Goal: Ask a question

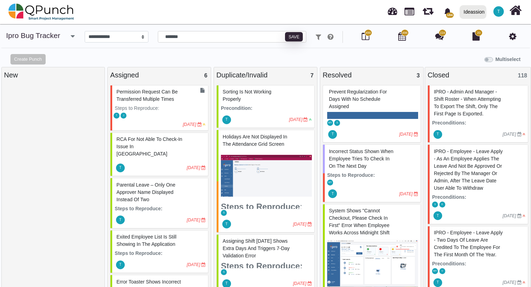
select select "****"
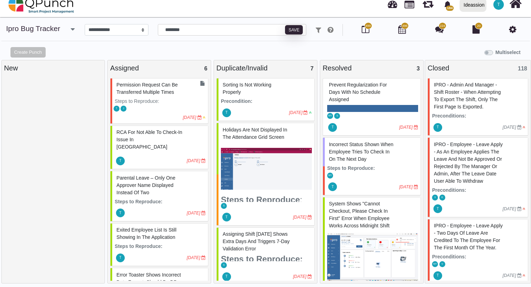
scroll to position [342, 0]
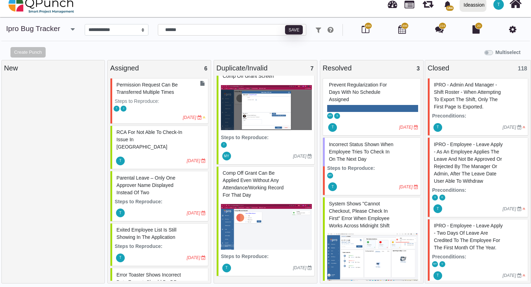
type input "*******"
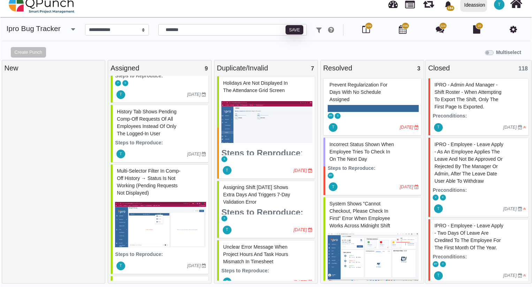
scroll to position [368, 0]
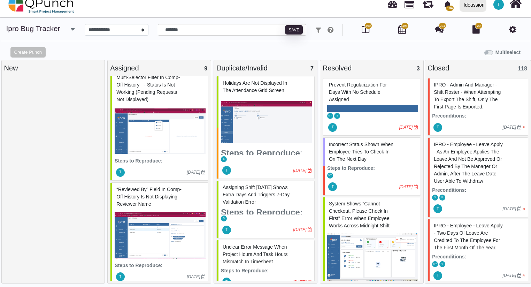
click at [164, 192] on div "“Reviewed By” field in Comp-Off History is not displaying reviewer name" at bounding box center [160, 196] width 91 height 25
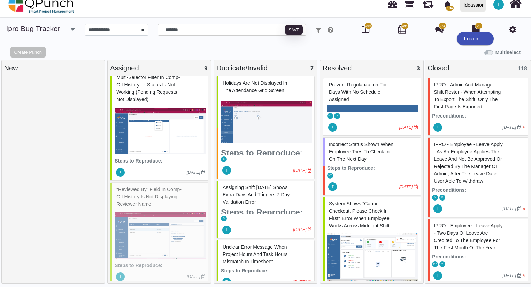
select select "***"
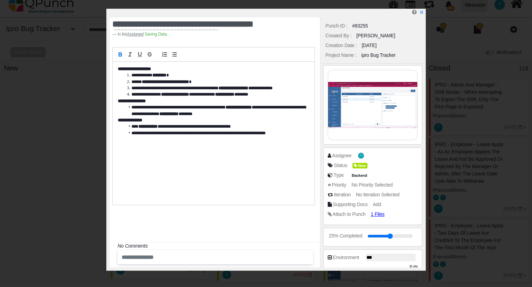
scroll to position [362, 0]
click at [389, 98] on img at bounding box center [372, 105] width 89 height 70
click at [358, 95] on img at bounding box center [372, 105] width 89 height 70
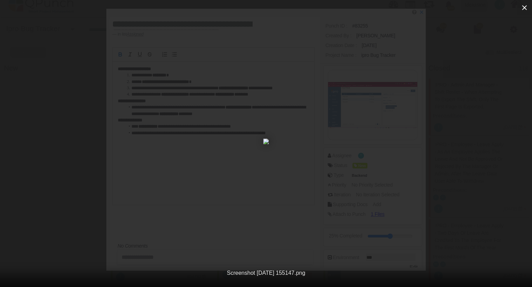
click at [523, 8] on icon "button" at bounding box center [524, 7] width 5 height 5
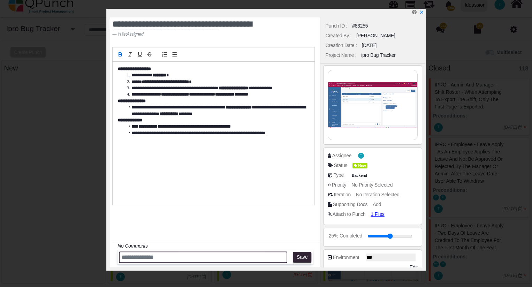
click at [207, 261] on input "text" at bounding box center [203, 257] width 168 height 12
type input "**********"
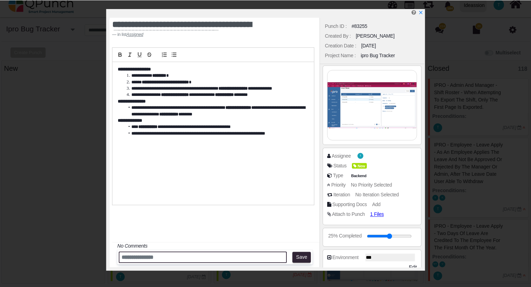
scroll to position [0, 0]
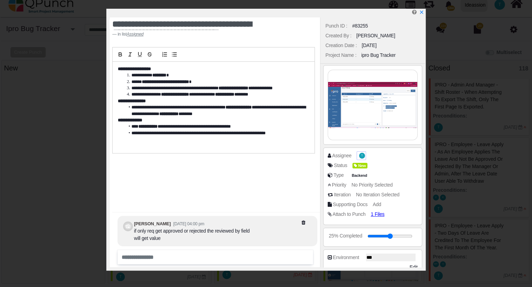
click at [362, 154] on span "T" at bounding box center [362, 156] width 6 height 6
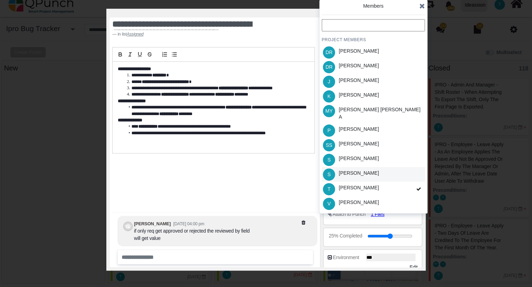
click at [354, 167] on div "[PERSON_NAME]" at bounding box center [358, 174] width 45 height 15
click at [423, 5] on icon at bounding box center [422, 5] width 6 height 7
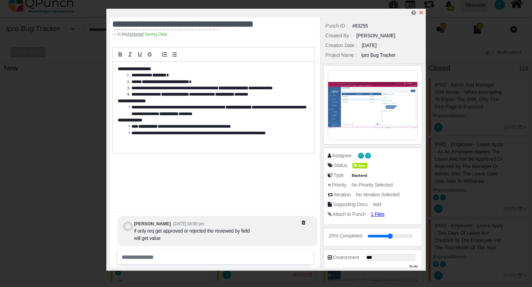
click at [420, 10] on link at bounding box center [421, 13] width 6 height 6
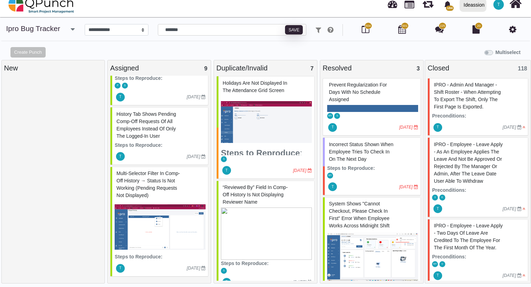
scroll to position [264, 0]
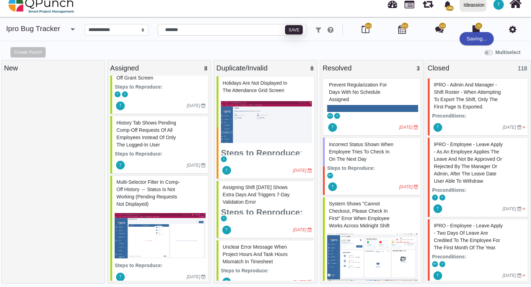
click at [156, 181] on span "Multi-selector filter in Comp-Off History → Status is not working (Pending requ…" at bounding box center [147, 193] width 63 height 28
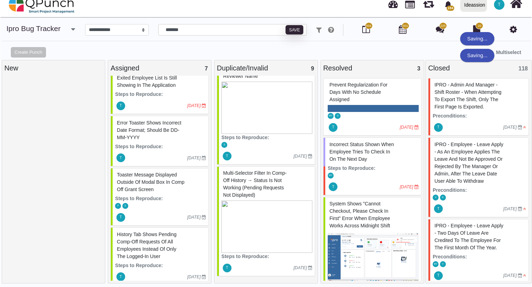
scroll to position [565, 0]
click at [284, 191] on div "Multi-selector filter in Comp-Off History → Status is not working (Pending requ…" at bounding box center [266, 184] width 91 height 33
select select "***"
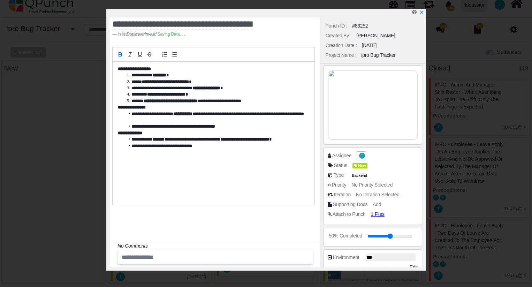
click at [359, 154] on span "T" at bounding box center [362, 156] width 6 height 6
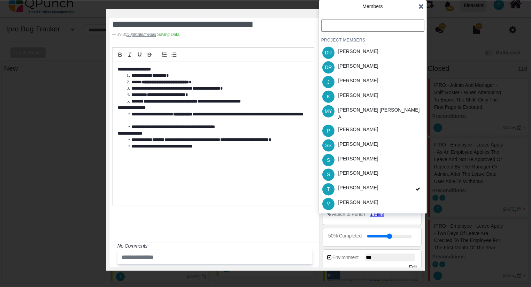
scroll to position [565, 0]
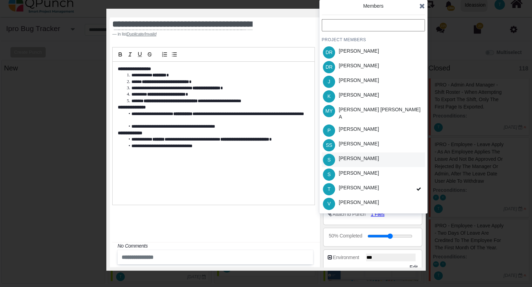
click at [358, 152] on div "[PERSON_NAME]" at bounding box center [358, 159] width 45 height 15
click at [359, 182] on div "T [PERSON_NAME]" at bounding box center [373, 189] width 103 height 15
click at [423, 7] on icon at bounding box center [422, 5] width 6 height 7
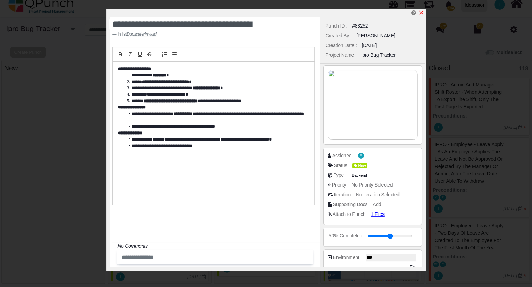
click at [422, 10] on icon "x" at bounding box center [421, 13] width 6 height 6
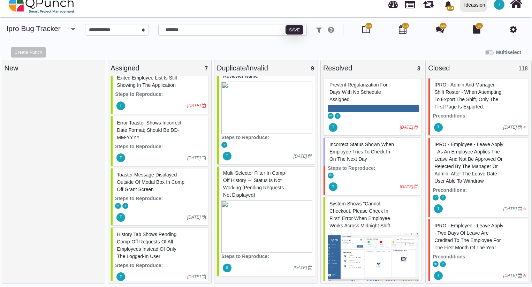
scroll to position [454, 0]
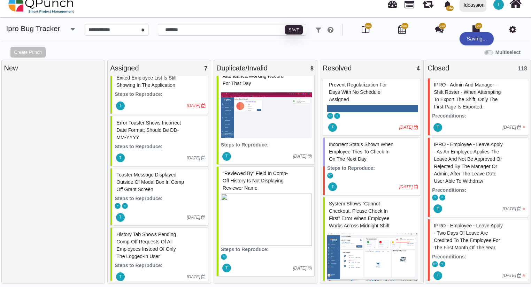
click at [148, 236] on div "History tab shows pending Comp-Off requests of all employees instead of only th…" at bounding box center [160, 245] width 91 height 33
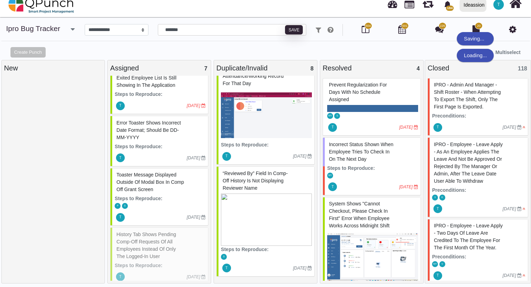
select select "***"
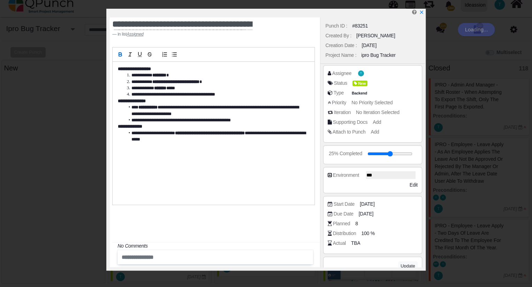
scroll to position [146, 0]
click at [358, 75] on span "T" at bounding box center [361, 73] width 7 height 7
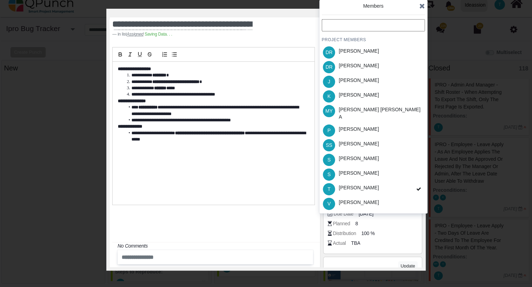
scroll to position [152, 0]
click at [365, 153] on div "S [PERSON_NAME]" at bounding box center [373, 159] width 103 height 15
click at [367, 184] on div "T [PERSON_NAME]" at bounding box center [373, 189] width 103 height 15
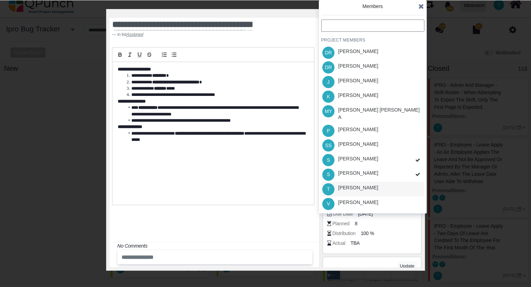
scroll to position [152, 0]
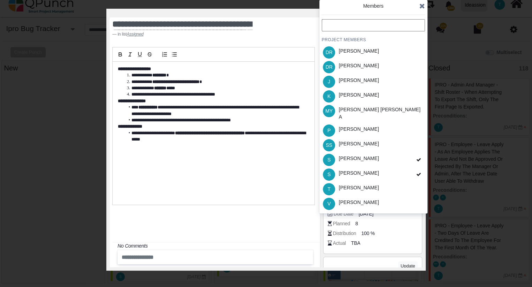
click at [421, 6] on icon at bounding box center [422, 5] width 6 height 7
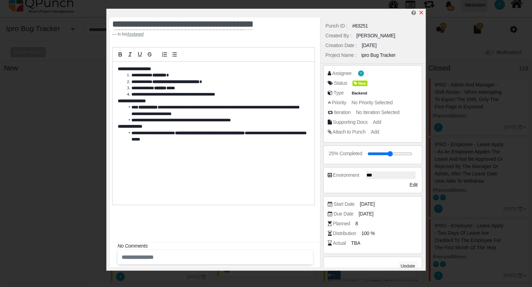
click at [421, 12] on icon "x" at bounding box center [421, 13] width 6 height 6
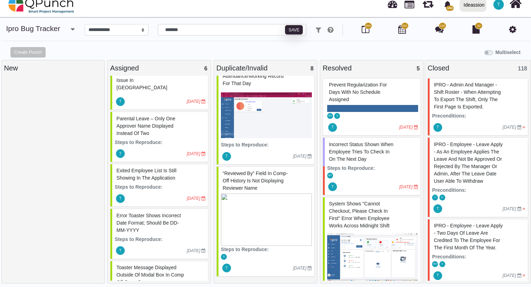
scroll to position [93, 0]
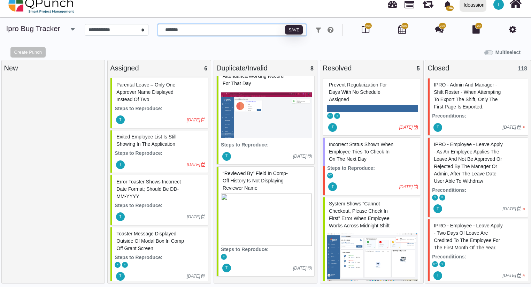
click at [220, 32] on input "*******" at bounding box center [232, 30] width 149 height 12
type input "*******"
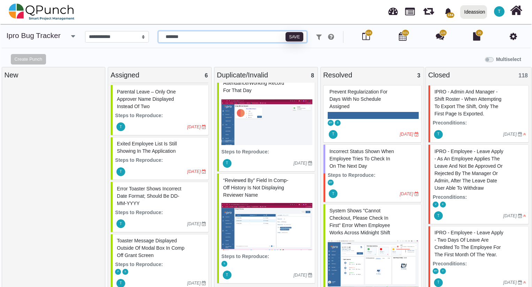
scroll to position [7, 0]
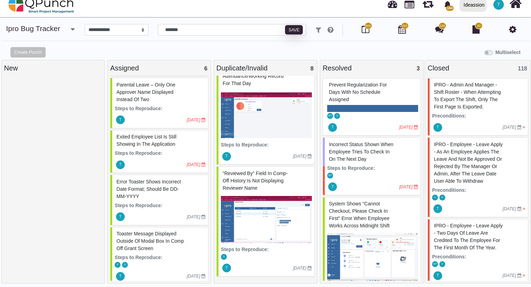
click at [257, 183] on span "“Reviewed By” field in Comp-Off History is not displaying reviewer name" at bounding box center [255, 180] width 65 height 20
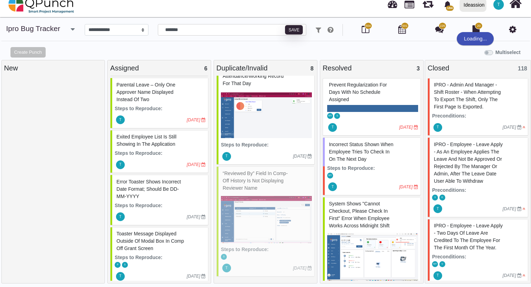
select select "***"
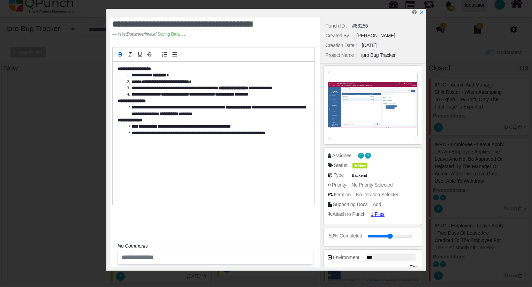
scroll to position [448, 0]
